Goal: Task Accomplishment & Management: Use online tool/utility

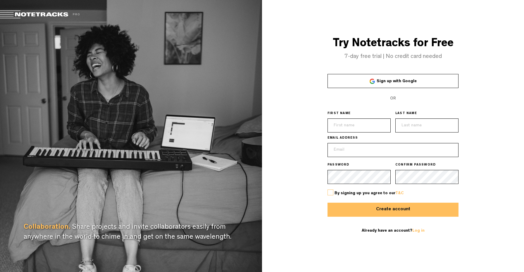
click at [294, 69] on div "Try Notetracks for Free 7-day free trial | No credit card needed Sign up with G…" at bounding box center [393, 136] width 262 height 272
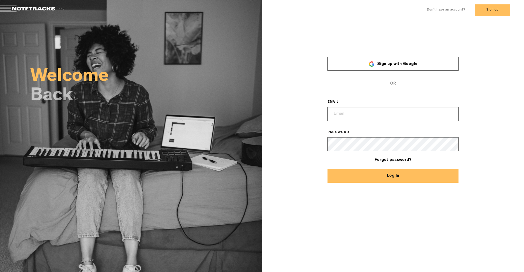
click at [368, 213] on div "Welcome Back × Sign up with Google OR EMAIL PASSWORD Forgot password? Log In" at bounding box center [262, 145] width 524 height 251
click at [390, 114] on input "email" at bounding box center [393, 114] width 131 height 14
type input "tommy@nuagelab.com"
click at [328, 169] on button "Log In" at bounding box center [393, 176] width 131 height 14
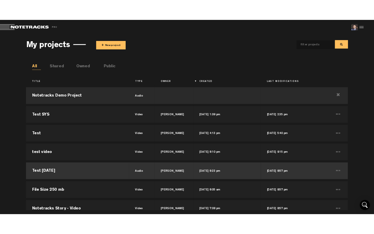
scroll to position [63, 0]
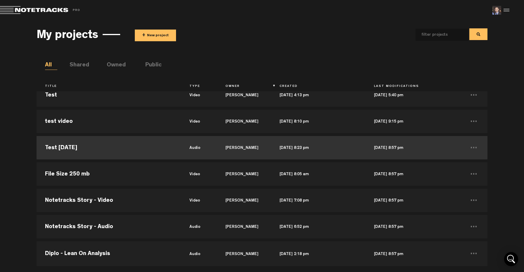
click at [111, 146] on td "Test [DATE]" at bounding box center [109, 148] width 144 height 26
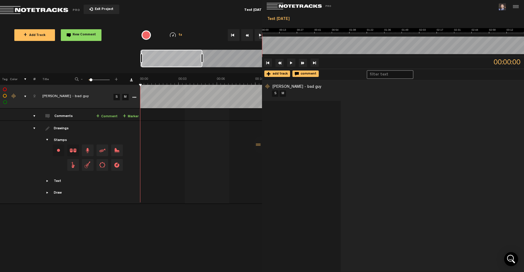
click at [235, 219] on div "+ New drawing Tag Color # Title - 1 100 6 + 2 Billie Eilish - bad guy S M Expor…" at bounding box center [262, 172] width 524 height 199
click at [361, 16] on div "Test 13 sep" at bounding box center [392, 19] width 257 height 10
click at [518, 9] on div at bounding box center [515, 6] width 9 height 9
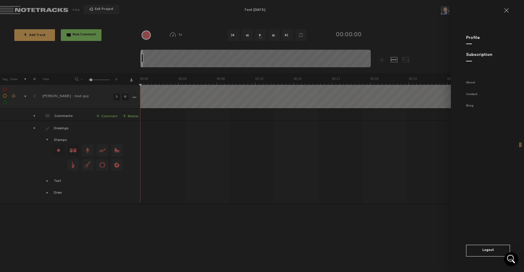
click at [507, 11] on link at bounding box center [508, 10] width 9 height 5
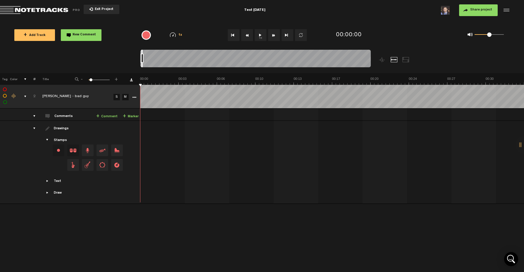
click at [109, 10] on span "Exit Project" at bounding box center [103, 9] width 20 height 3
